Goal: Communication & Community: Connect with others

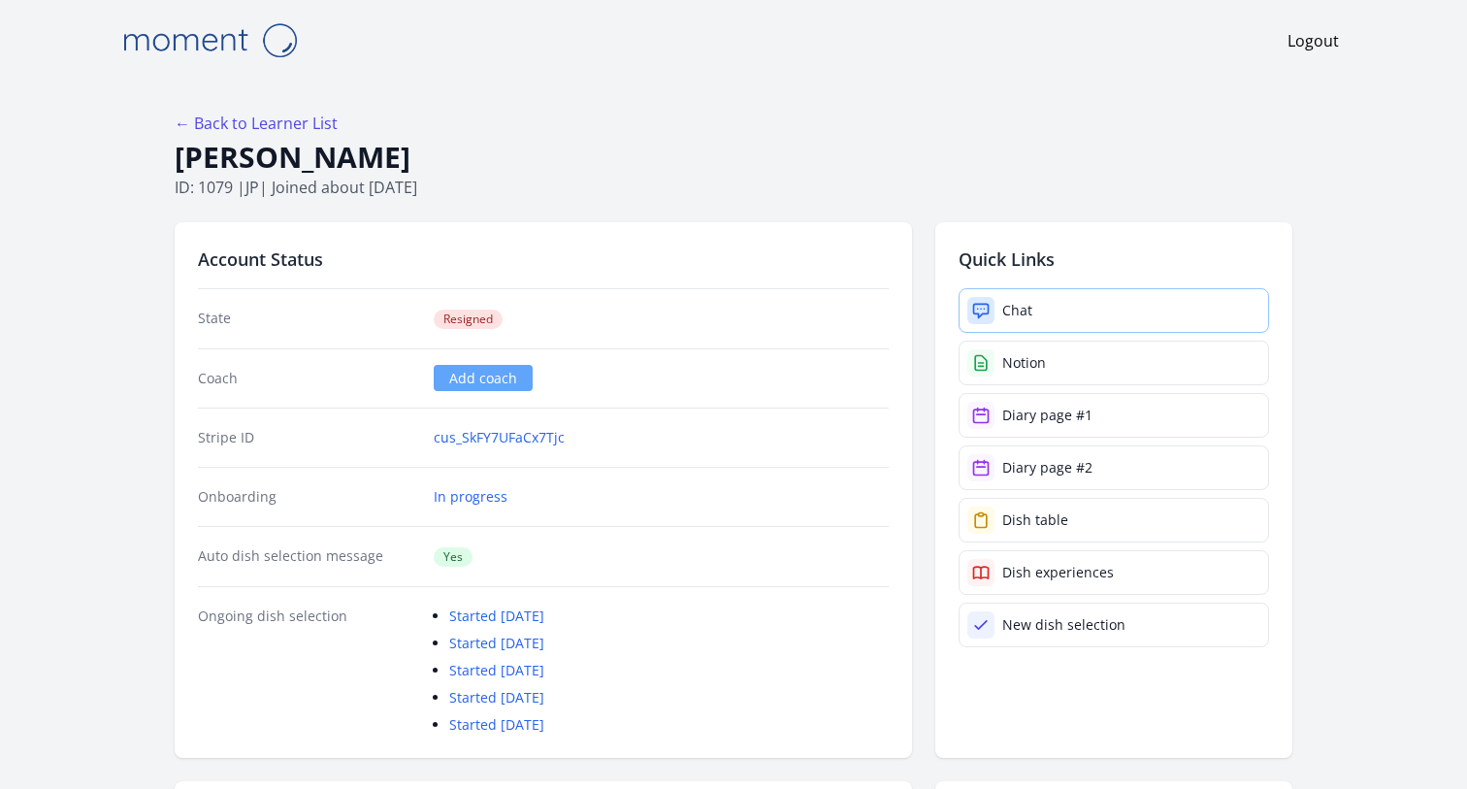
click at [982, 294] on link "Chat" at bounding box center [1113, 310] width 310 height 45
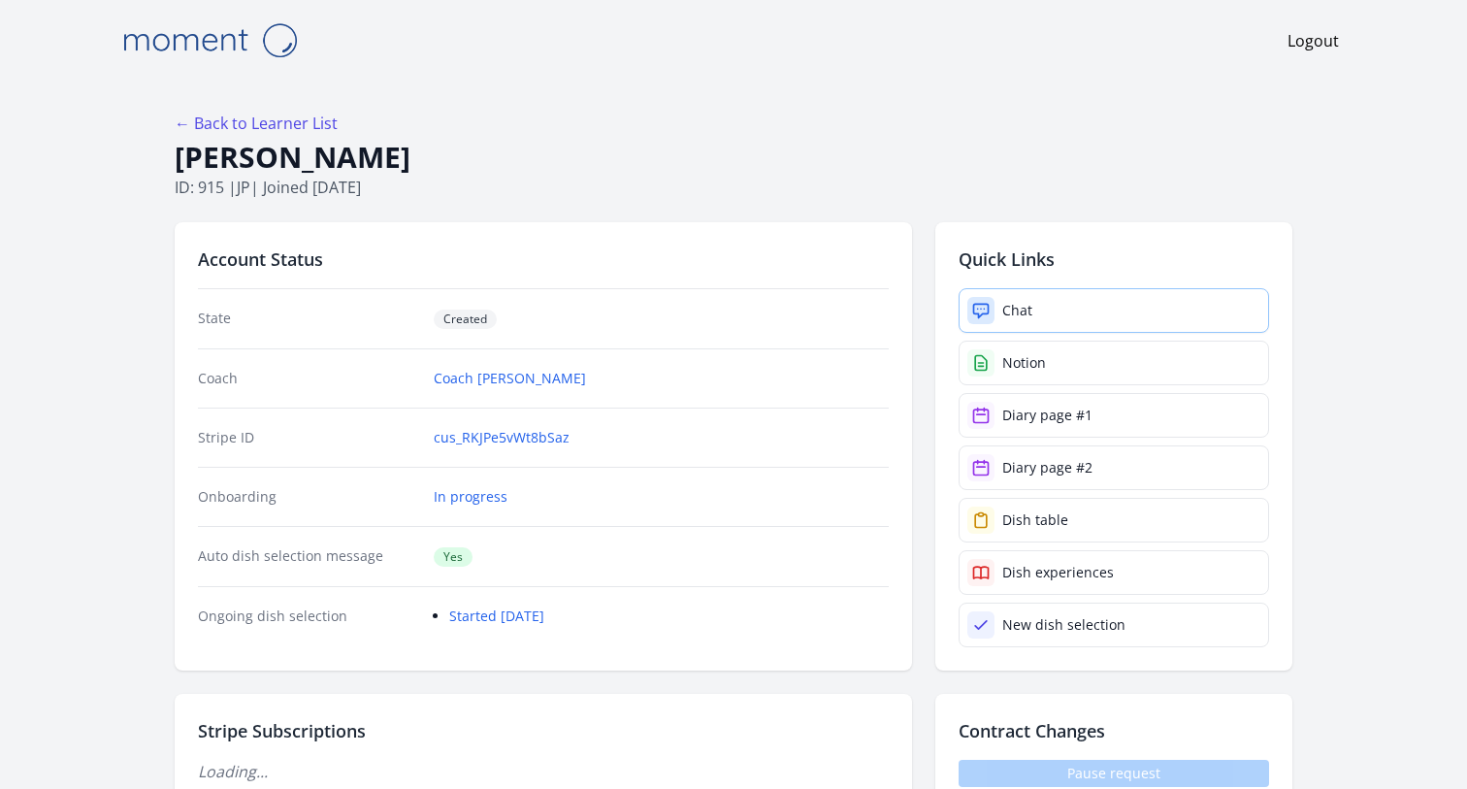
click at [995, 295] on link "Chat" at bounding box center [1113, 310] width 310 height 45
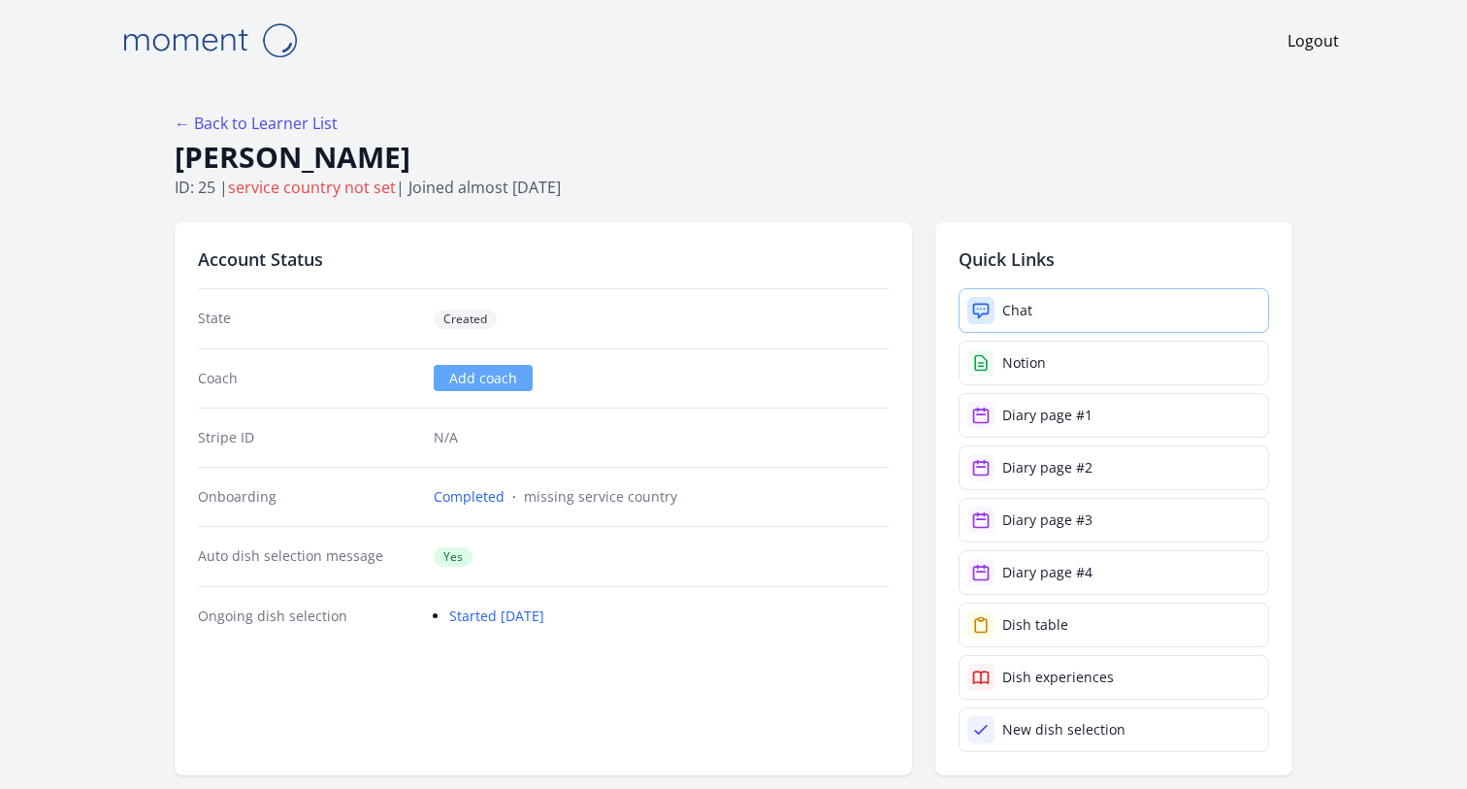
click at [1042, 300] on link "Chat" at bounding box center [1113, 310] width 310 height 45
